Goal: Check status

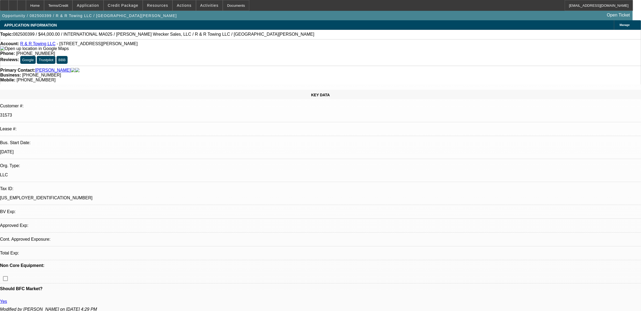
select select "0"
select select "2"
select select "0"
select select "6"
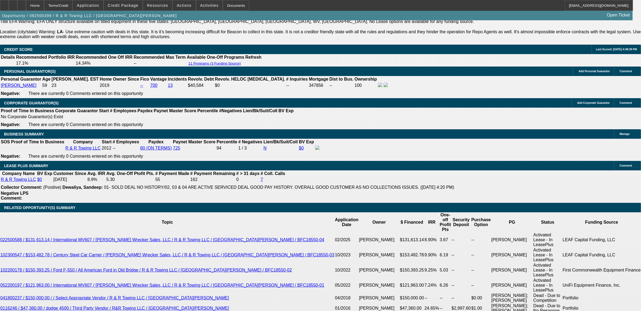
scroll to position [823, 0]
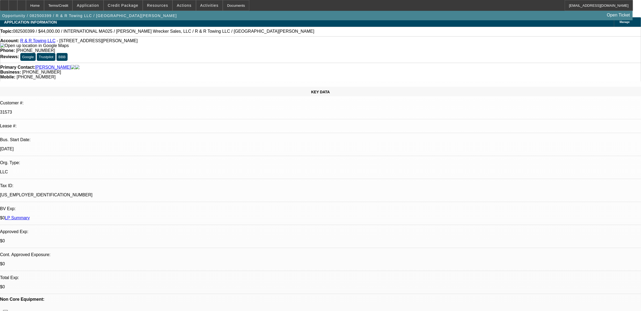
scroll to position [0, 0]
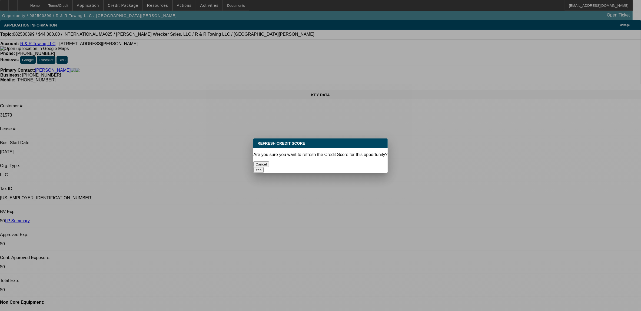
click at [264, 167] on button "Yes" at bounding box center [258, 170] width 10 height 6
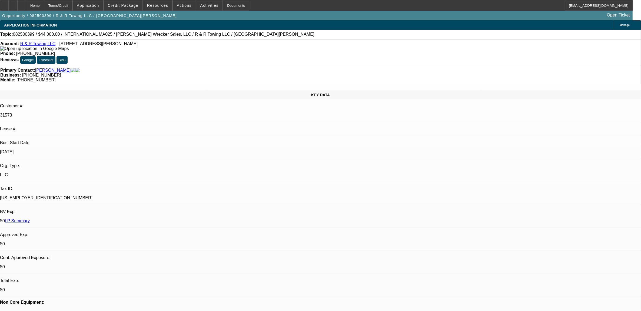
scroll to position [34, 0]
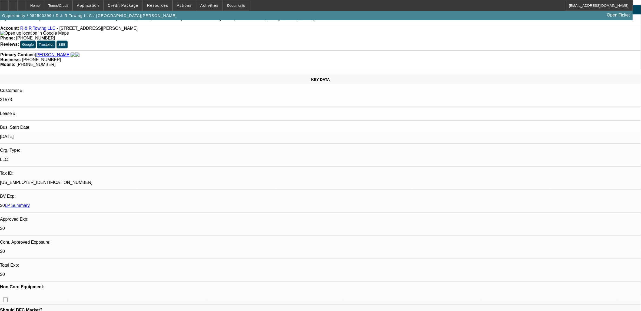
scroll to position [0, 0]
